Goal: Information Seeking & Learning: Find specific fact

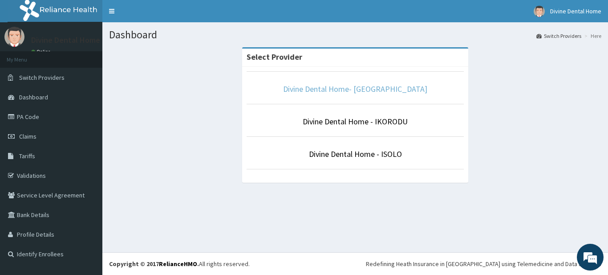
click at [354, 87] on link "Divine Dental Home- [GEOGRAPHIC_DATA]" at bounding box center [355, 89] width 144 height 10
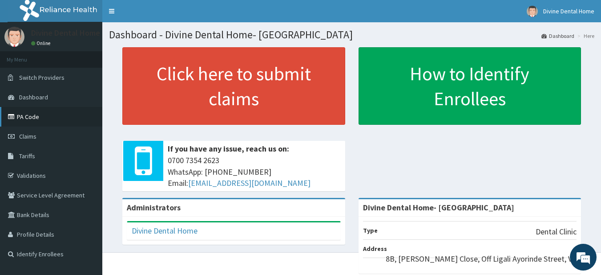
click at [55, 119] on link "PA Code" at bounding box center [51, 117] width 102 height 20
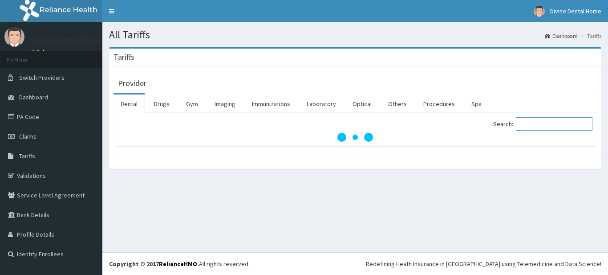
click at [570, 123] on input "Search:" at bounding box center [554, 123] width 77 height 13
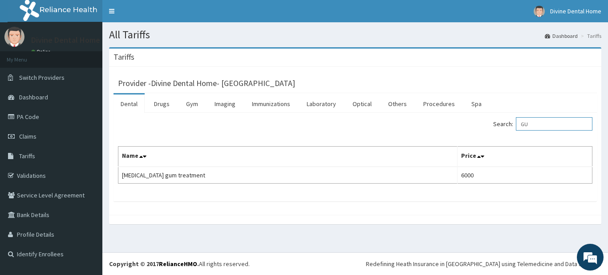
type input "G"
type input "C"
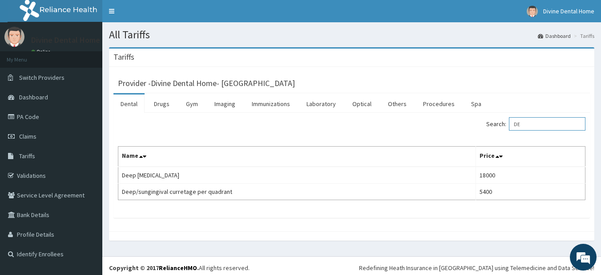
type input "D"
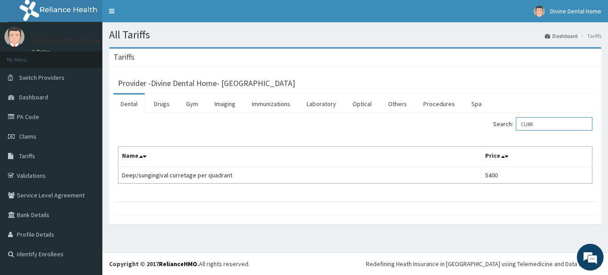
click at [551, 123] on input "CURR" at bounding box center [554, 123] width 77 height 13
type input "C"
type input "GUM"
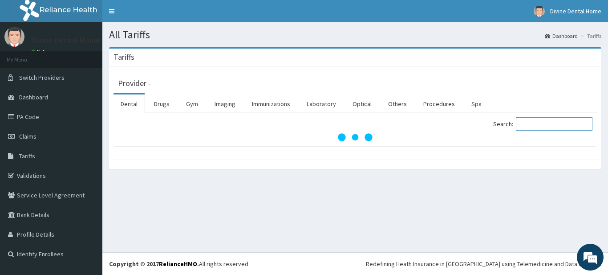
click at [537, 117] on input "Search:" at bounding box center [554, 123] width 77 height 13
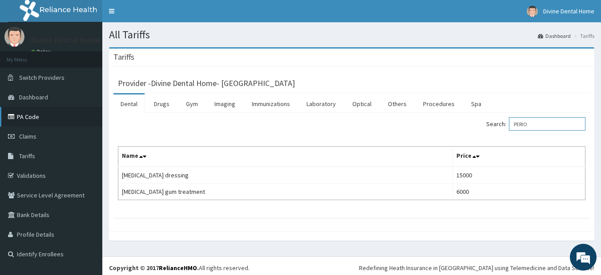
type input "PERIO"
click at [67, 118] on link "PA Code" at bounding box center [51, 117] width 102 height 20
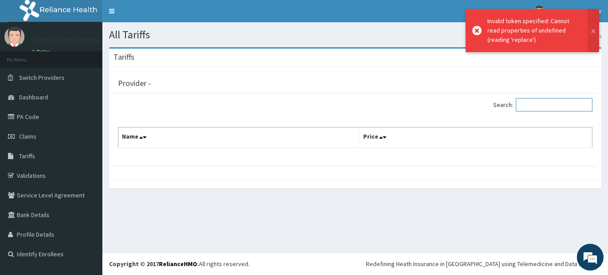
click at [538, 107] on input "Search:" at bounding box center [554, 104] width 77 height 13
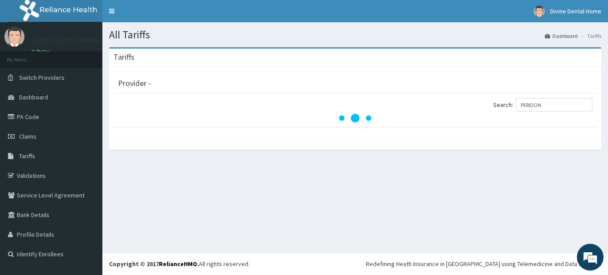
click at [554, 112] on div "Search: PERIDON" at bounding box center [477, 106] width 231 height 16
click at [556, 104] on input "PERIDON" at bounding box center [554, 104] width 77 height 13
type input "P"
type input "SCA"
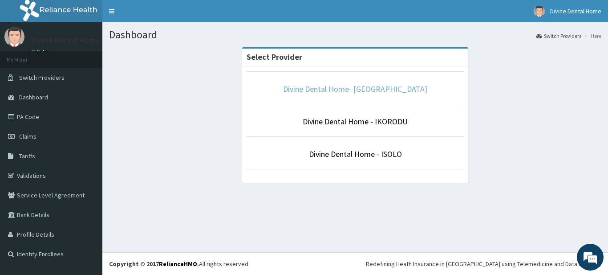
click at [361, 92] on link "Divine Dental Home- [GEOGRAPHIC_DATA]" at bounding box center [355, 89] width 144 height 10
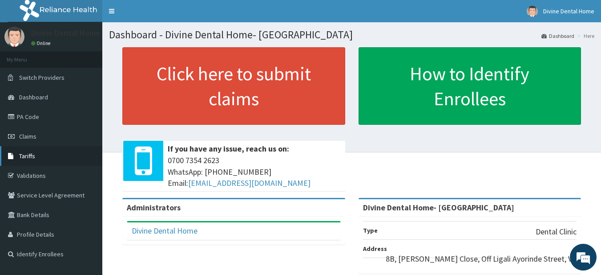
click at [57, 155] on link "Tariffs" at bounding box center [51, 156] width 102 height 20
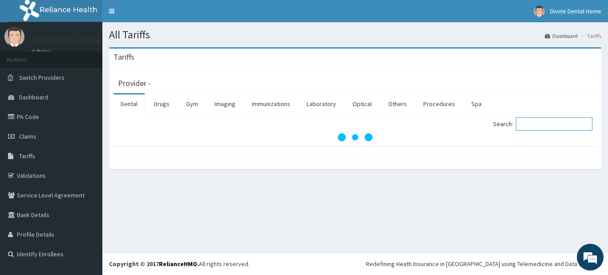
click at [528, 126] on input "Search:" at bounding box center [554, 123] width 77 height 13
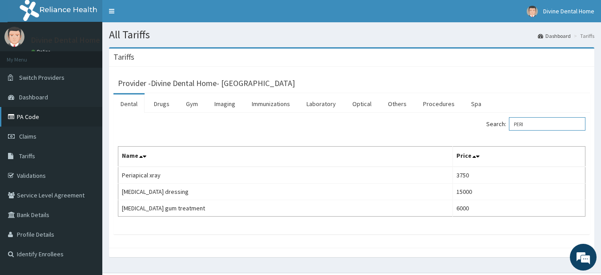
type input "PERI"
click at [33, 117] on link "PA Code" at bounding box center [51, 117] width 102 height 20
